Goal: Task Accomplishment & Management: Manage account settings

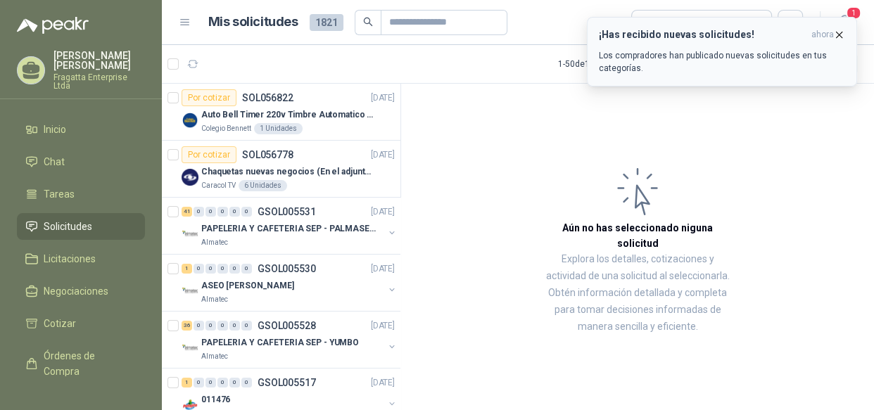
click at [735, 55] on p "Los compradores han publicado nuevas solicitudes en tus categorías." at bounding box center [722, 61] width 246 height 25
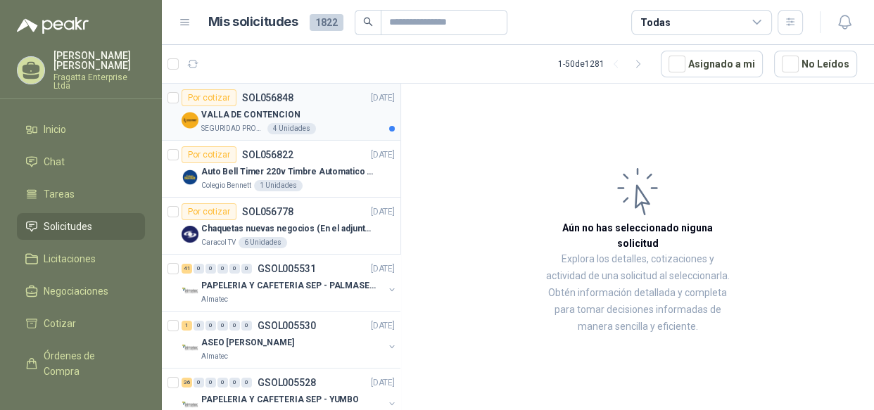
click at [318, 110] on div "VALLA DE CONTENCION" at bounding box center [298, 114] width 194 height 17
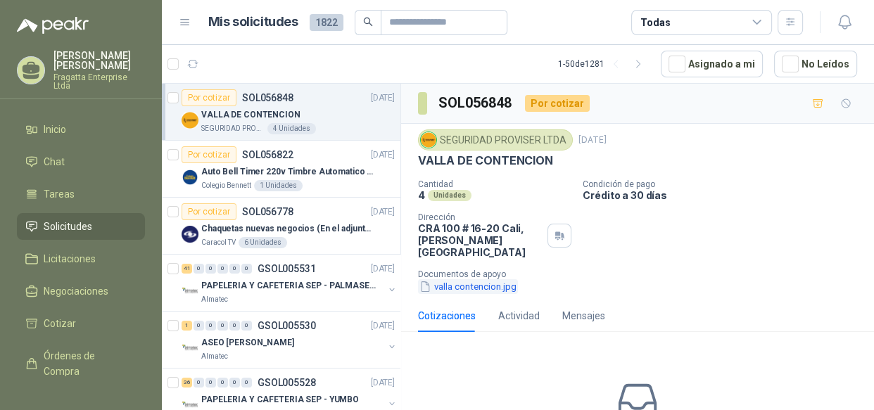
click at [453, 279] on button "valla contencion.jpg" at bounding box center [468, 286] width 100 height 15
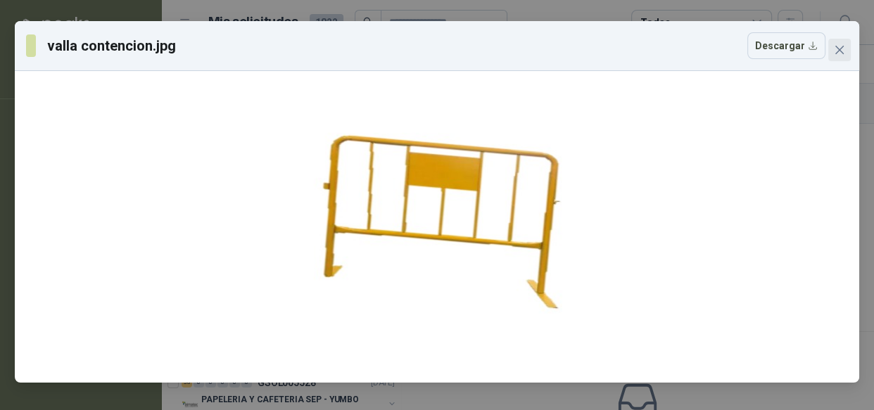
click at [845, 48] on icon "close" at bounding box center [839, 49] width 11 height 11
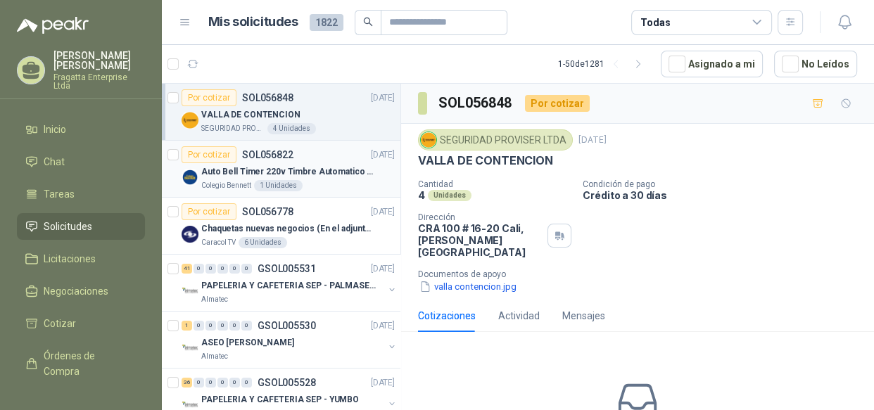
click at [269, 161] on div "Por cotizar SOL056822" at bounding box center [238, 154] width 112 height 17
